Goal: Obtain resource: Download file/media

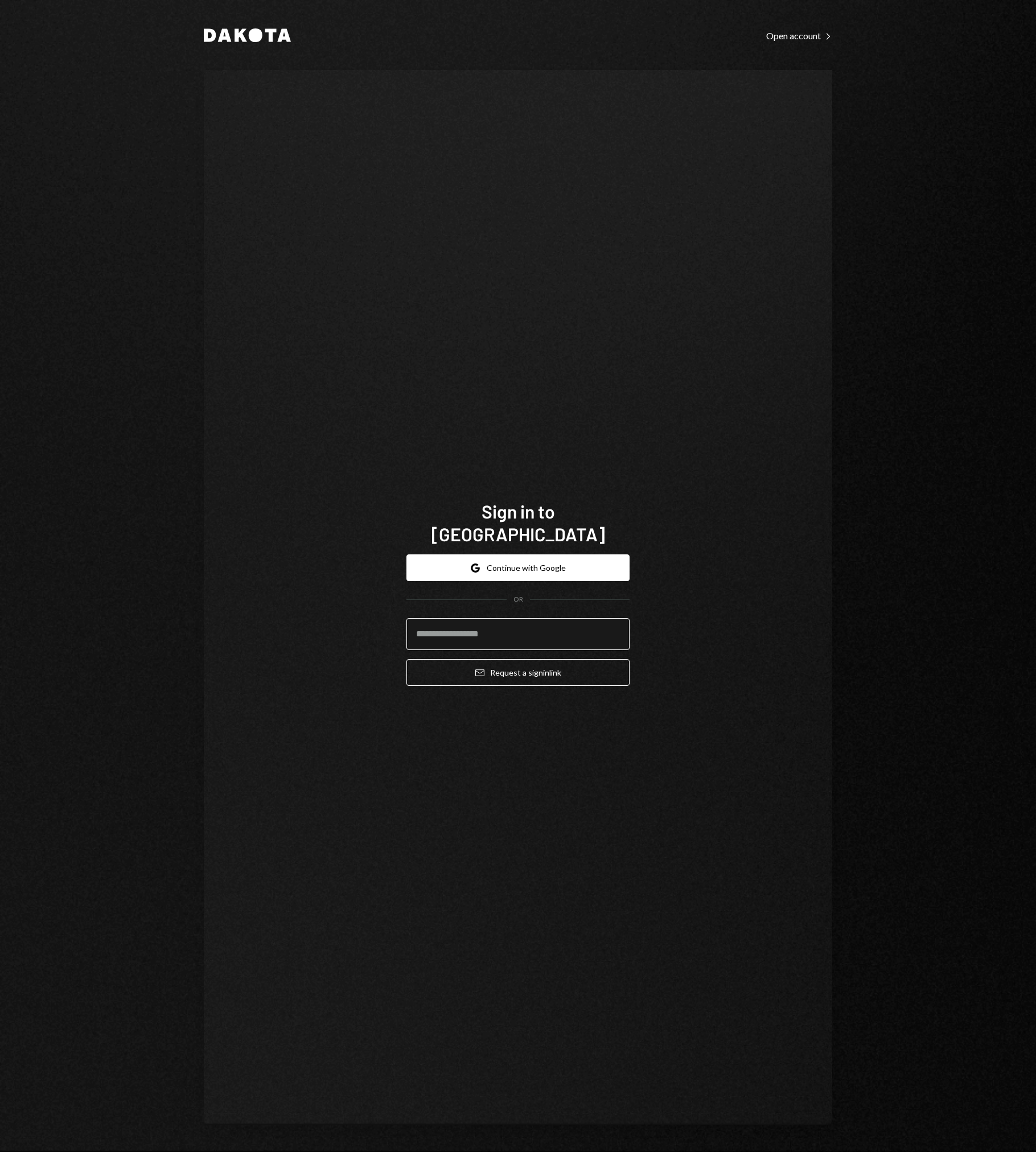
click at [495, 623] on input "email" at bounding box center [518, 634] width 223 height 32
click at [0, 1151] on com-1password-button at bounding box center [0, 1152] width 0 height 0
type input "**********"
click at [530, 662] on button "Email Request a sign in link" at bounding box center [518, 673] width 223 height 27
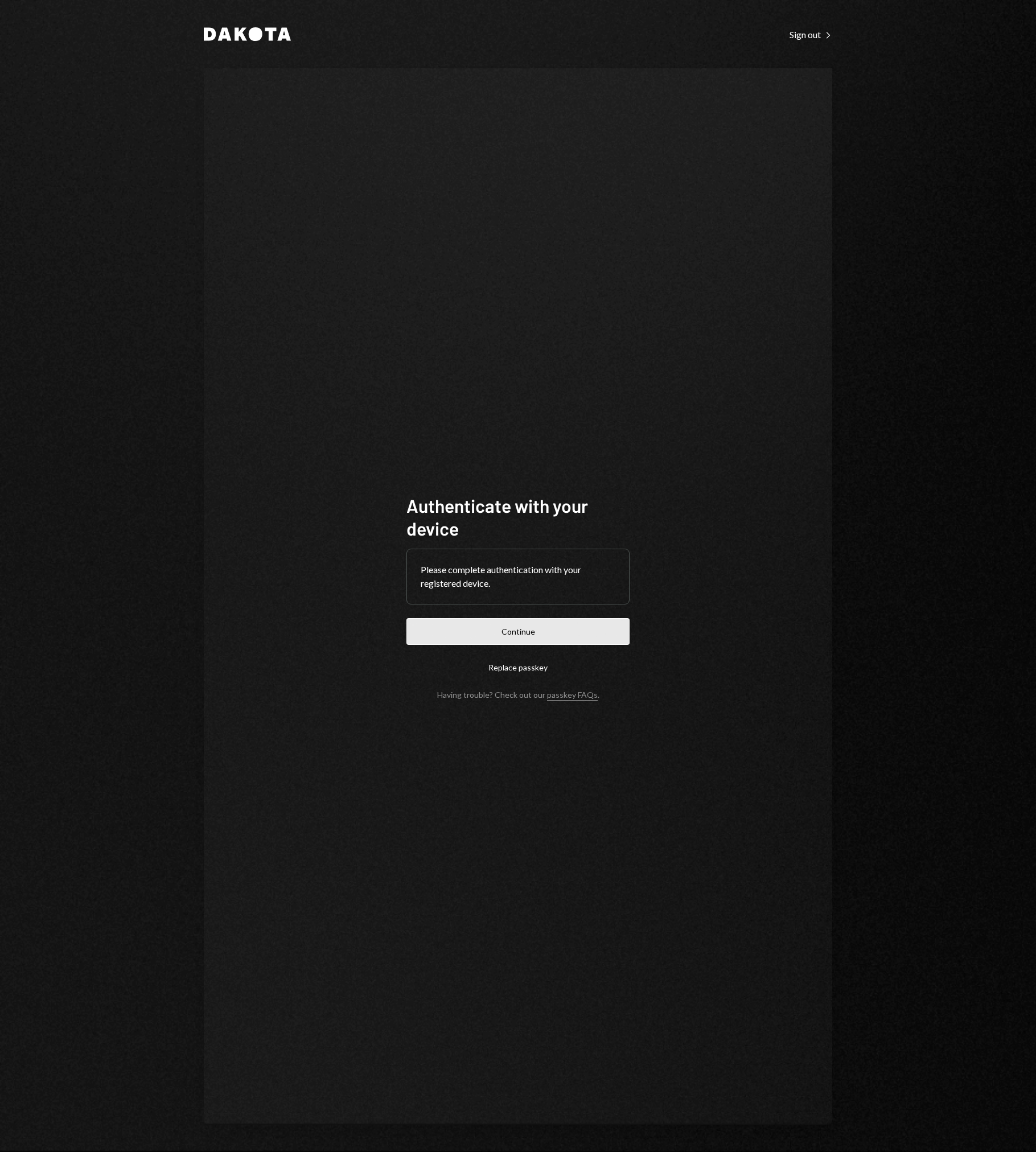
click at [525, 629] on button "Continue" at bounding box center [518, 631] width 223 height 27
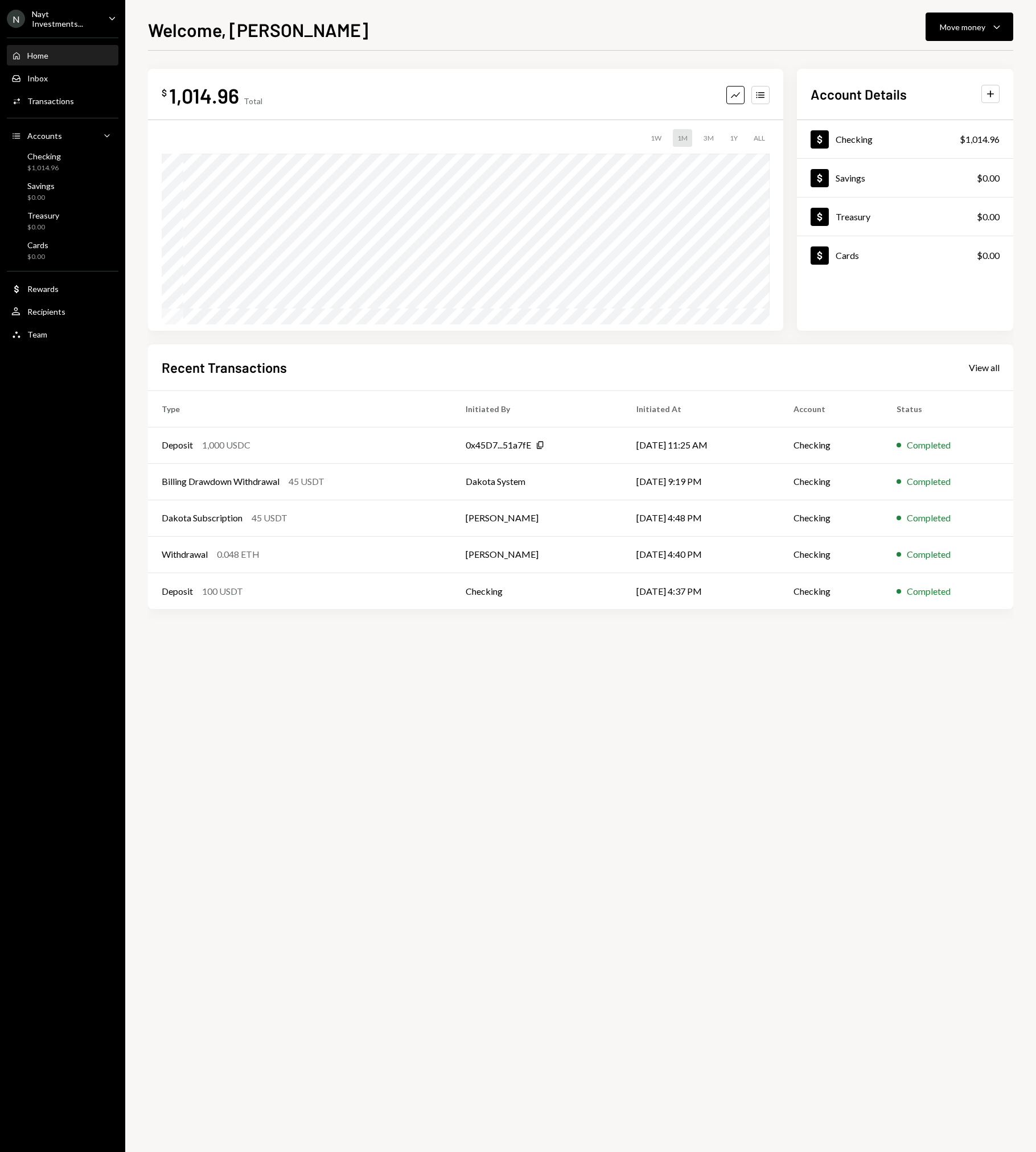
click at [76, 24] on div "N Nayt Investments..." at bounding box center [53, 19] width 92 height 19
click at [41, 118] on div "Documents" at bounding box center [79, 116] width 122 height 10
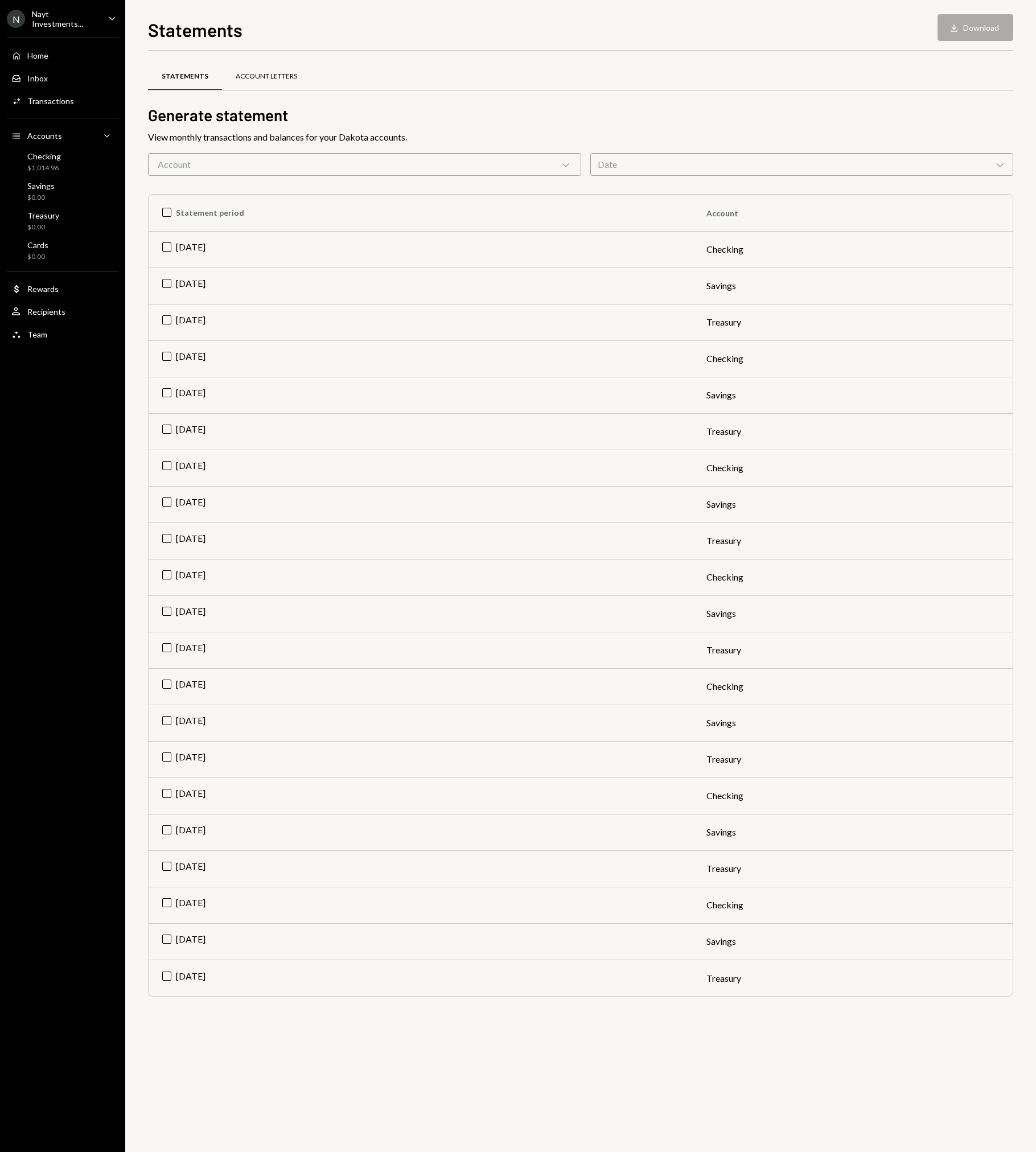
click at [256, 79] on div "Account Letters" at bounding box center [266, 77] width 62 height 10
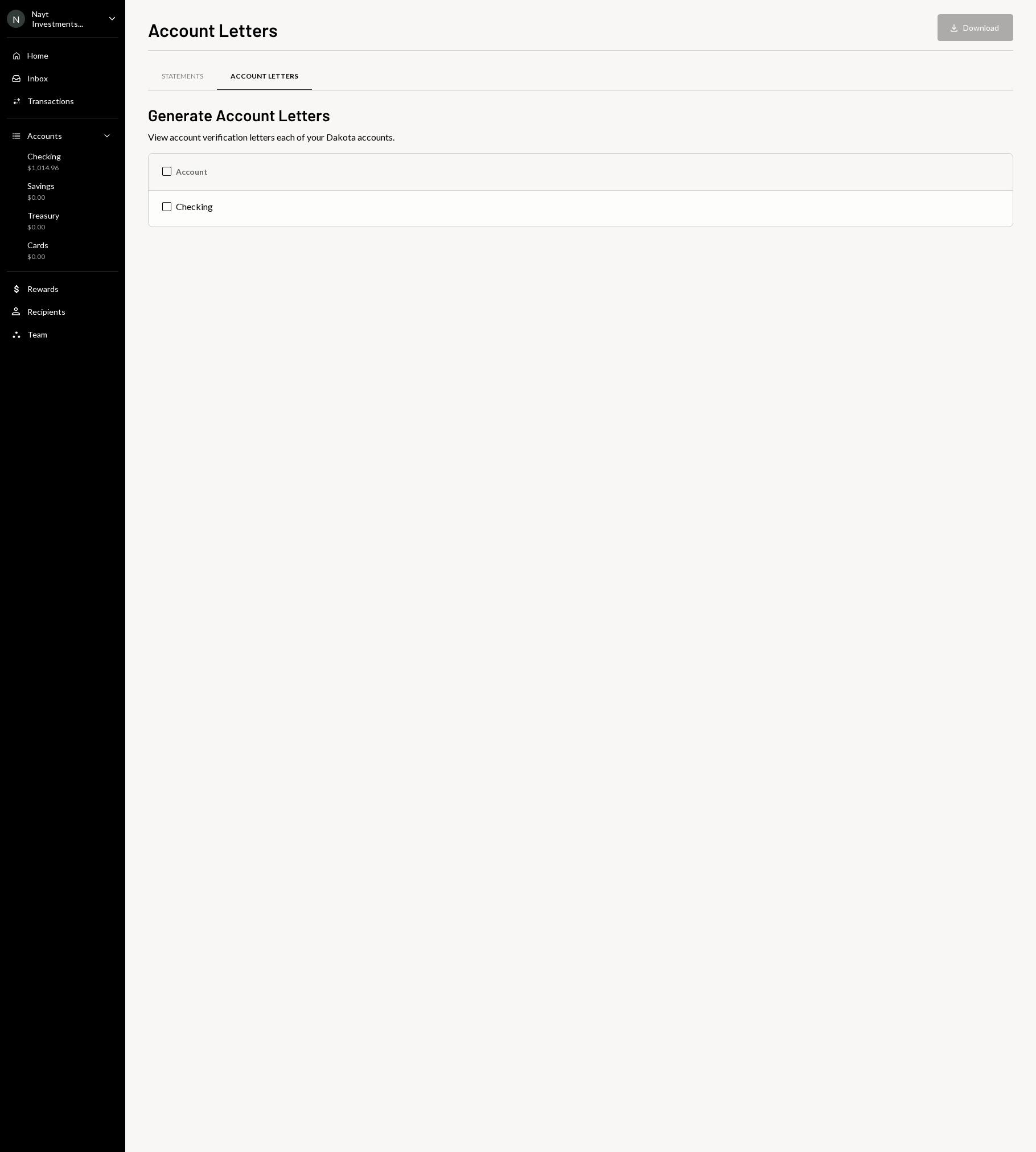
drag, startPoint x: 192, startPoint y: 203, endPoint x: 198, endPoint y: 202, distance: 6.1
click at [192, 203] on td "Checking" at bounding box center [581, 209] width 864 height 37
click at [997, 28] on button "Download Download" at bounding box center [975, 27] width 75 height 27
click at [188, 78] on div "Statements" at bounding box center [182, 77] width 42 height 10
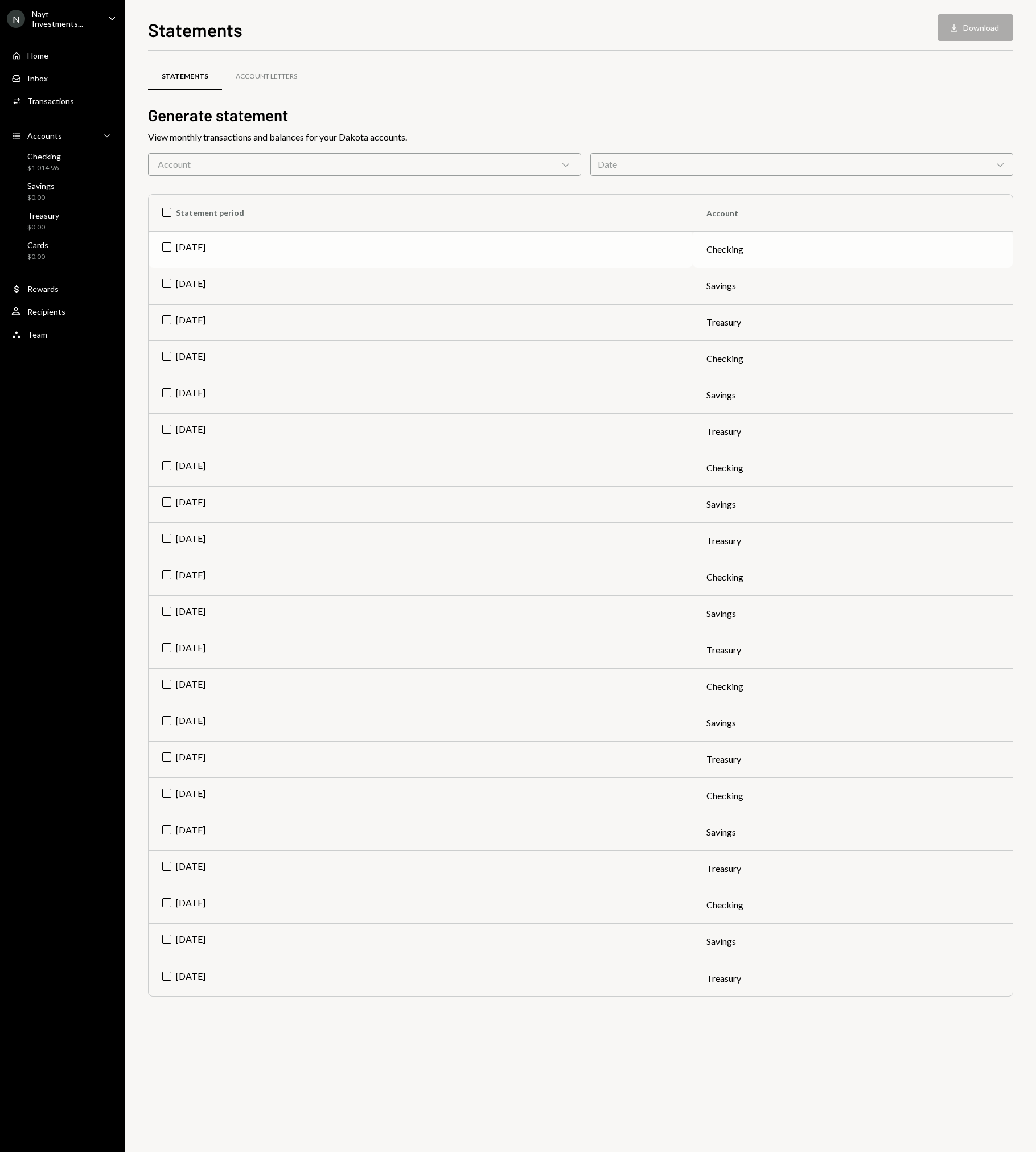
click at [190, 243] on td "Jul 2025" at bounding box center [421, 249] width 544 height 37
click at [974, 28] on button "Download Download" at bounding box center [975, 27] width 75 height 27
